Goal: Check status

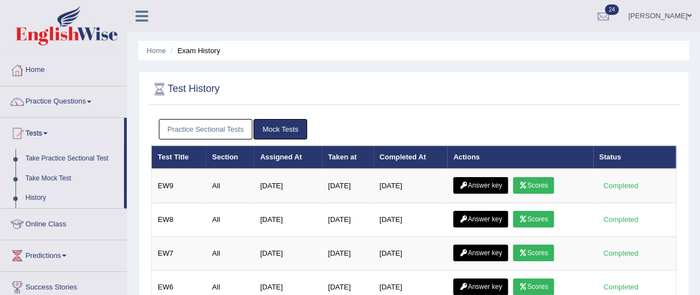
click at [224, 133] on link "Practice Sectional Tests" at bounding box center [206, 129] width 94 height 20
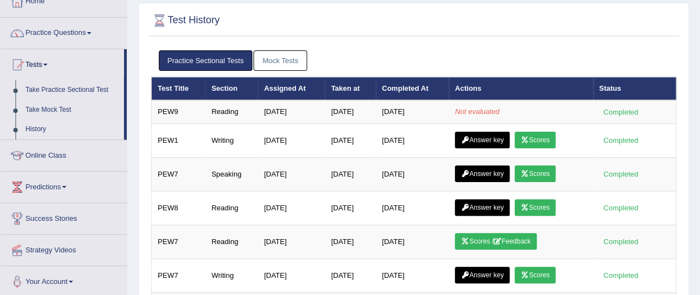
scroll to position [73, 0]
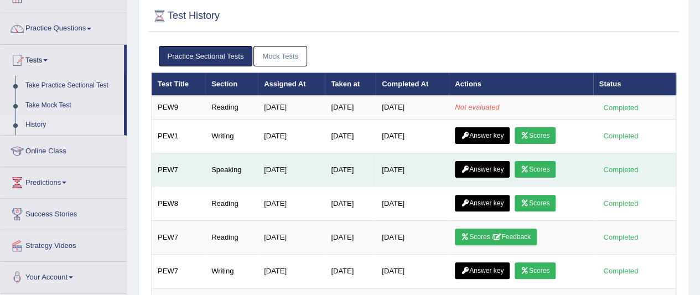
click at [309, 166] on td "Jan 13, 2025" at bounding box center [291, 170] width 67 height 34
click at [290, 167] on td "Jan 13, 2025" at bounding box center [291, 170] width 67 height 34
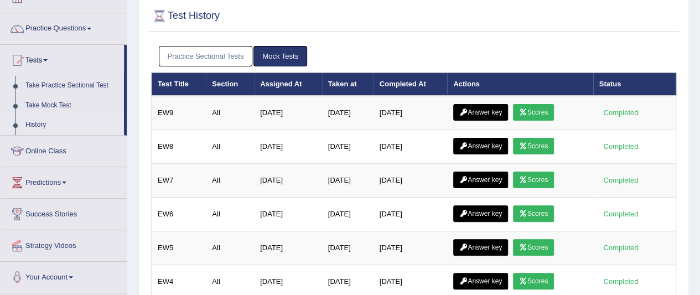
click at [208, 50] on link "Practice Sectional Tests" at bounding box center [206, 56] width 94 height 20
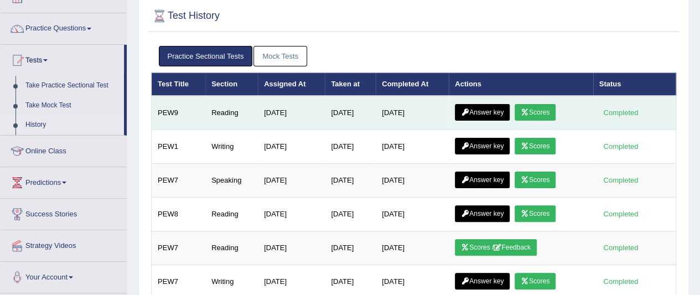
click at [540, 111] on link "Scores" at bounding box center [535, 112] width 41 height 17
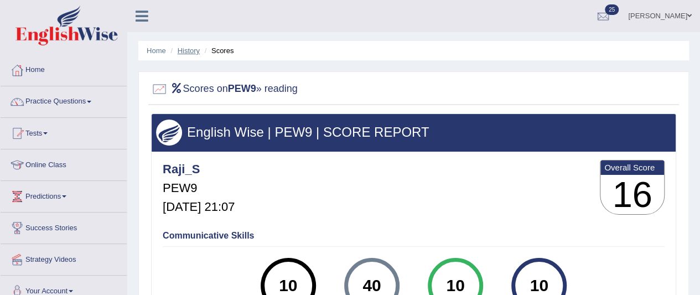
click at [192, 54] on link "History" at bounding box center [189, 50] width 22 height 8
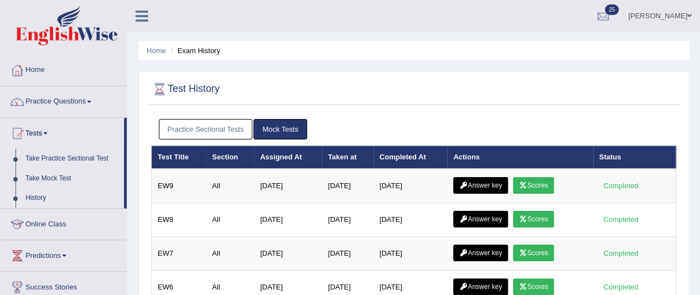
click at [213, 132] on link "Practice Sectional Tests" at bounding box center [206, 129] width 94 height 20
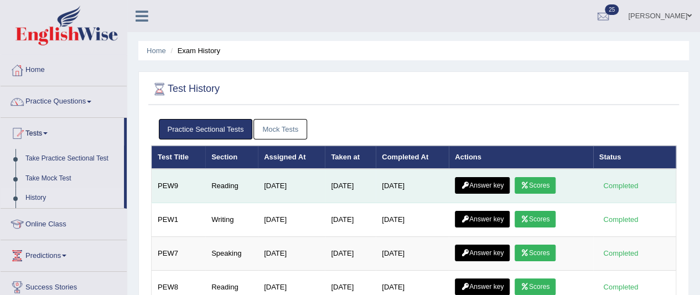
click at [502, 184] on link "Answer key" at bounding box center [482, 185] width 55 height 17
